Goal: Find specific page/section: Find specific page/section

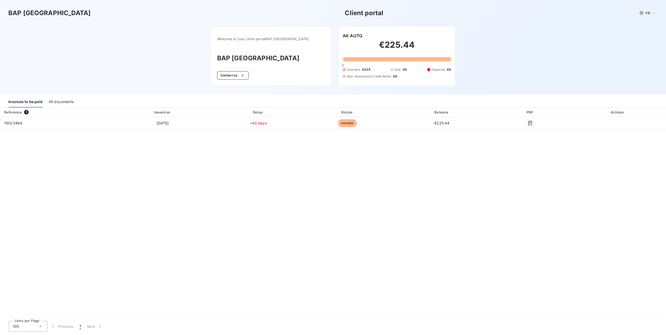
click at [243, 54] on h3 "BAP [GEOGRAPHIC_DATA]" at bounding box center [271, 57] width 108 height 9
click at [62, 101] on div "All documents" at bounding box center [61, 102] width 25 height 11
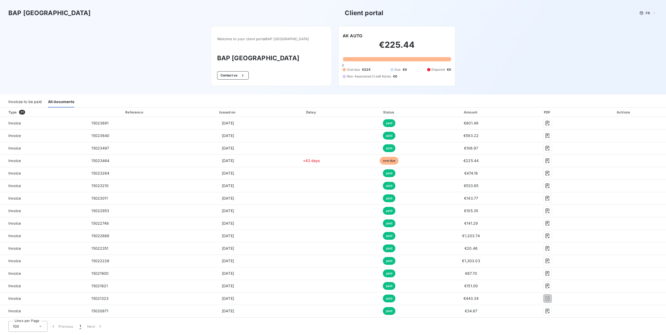
click at [616, 19] on div "BAP France Client portal FR" at bounding box center [333, 13] width 666 height 26
drag, startPoint x: 560, startPoint y: 0, endPoint x: 392, endPoint y: 9, distance: 168.5
click at [392, 9] on div "BAP France Client portal FR" at bounding box center [332, 12] width 649 height 9
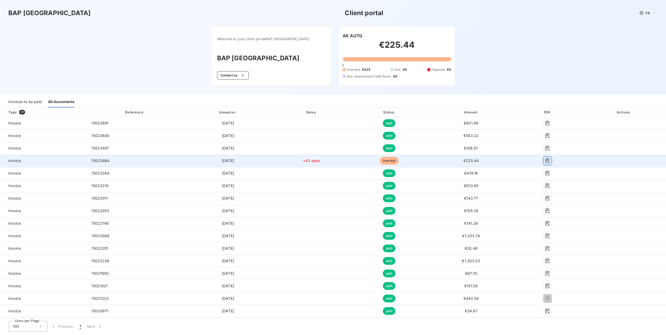
click at [545, 160] on icon "button" at bounding box center [547, 160] width 5 height 5
